Goal: Find specific page/section: Find specific page/section

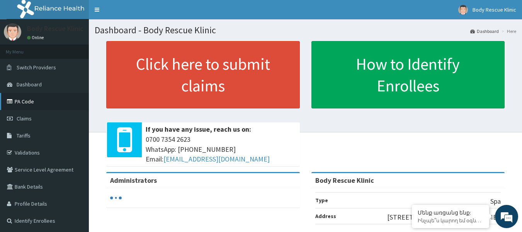
click at [26, 101] on link "PA Code" at bounding box center [44, 101] width 89 height 17
click at [25, 100] on link "PA Code" at bounding box center [44, 101] width 89 height 17
